Goal: Task Accomplishment & Management: Use online tool/utility

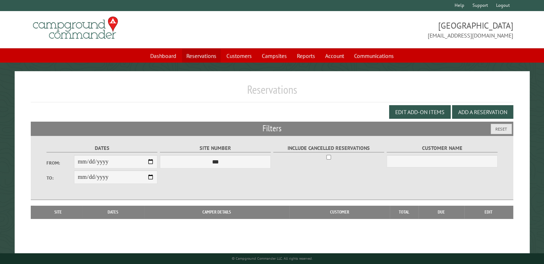
click at [202, 58] on link "Reservations" at bounding box center [201, 56] width 39 height 14
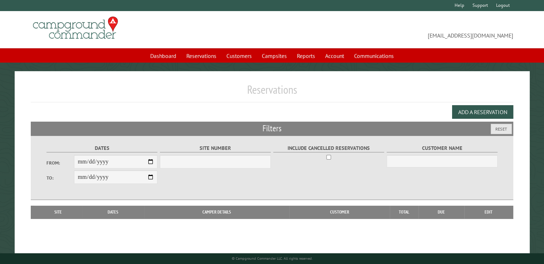
select select "***"
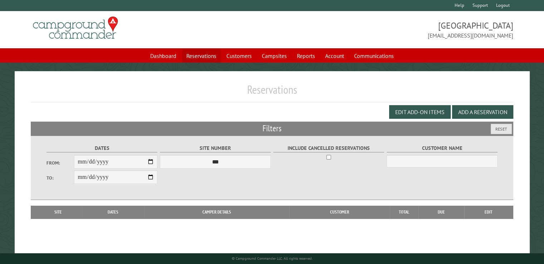
click at [205, 59] on link "Reservations" at bounding box center [201, 56] width 39 height 14
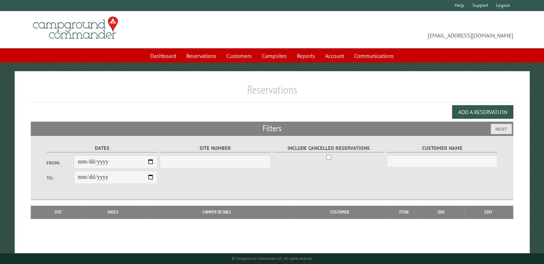
select select "***"
